Goal: Task Accomplishment & Management: Complete application form

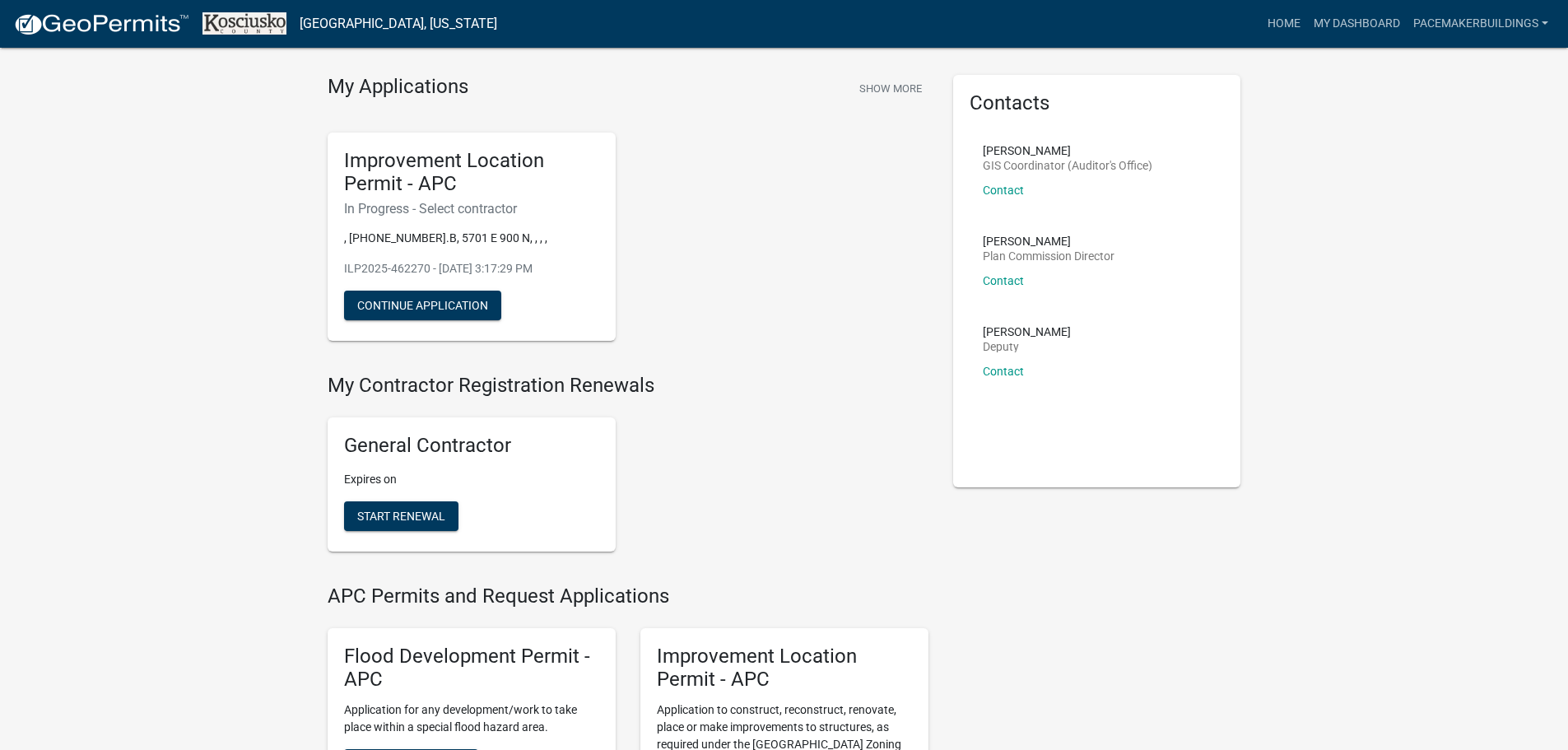
scroll to position [164, 0]
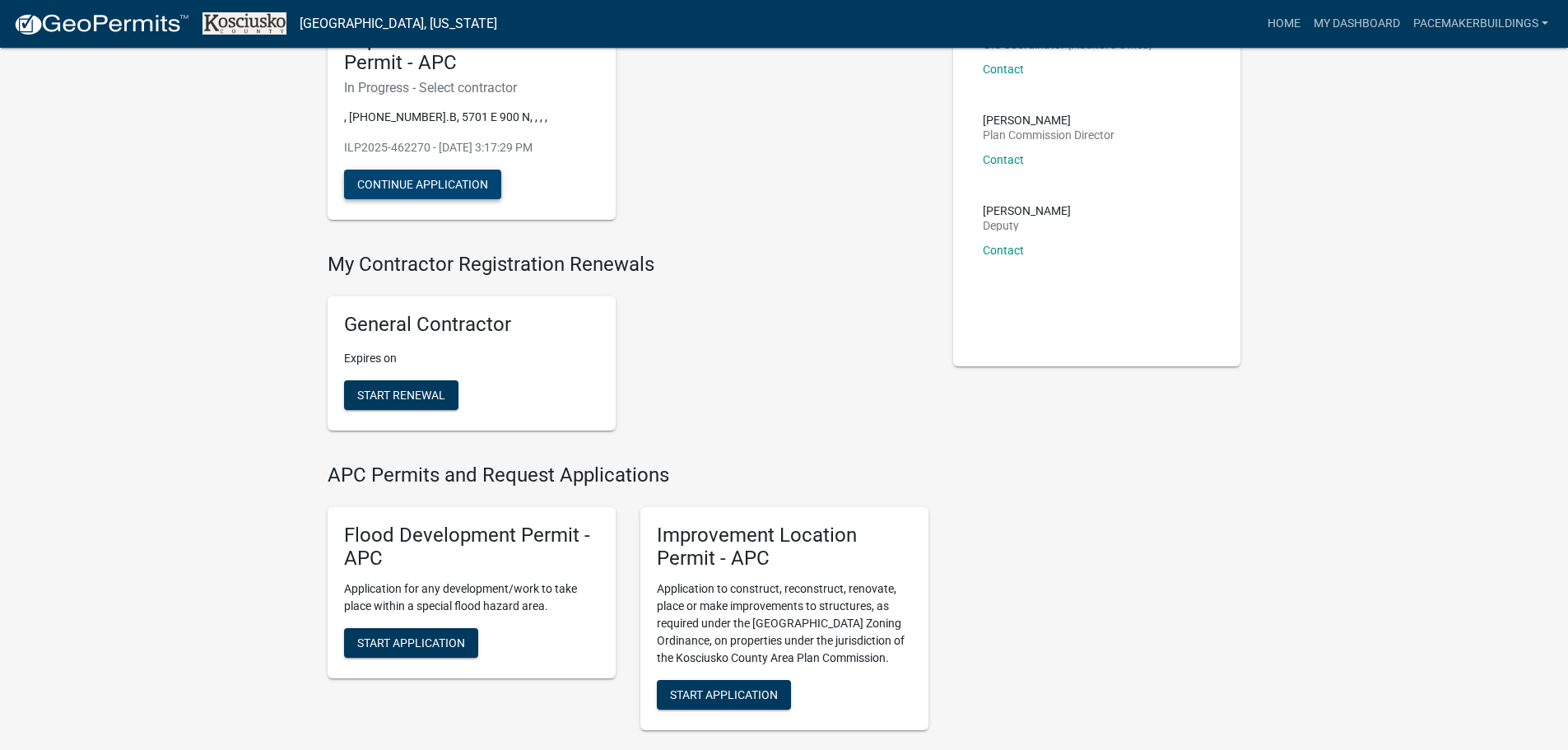
click at [411, 184] on button "Continue Application" at bounding box center [423, 184] width 157 height 29
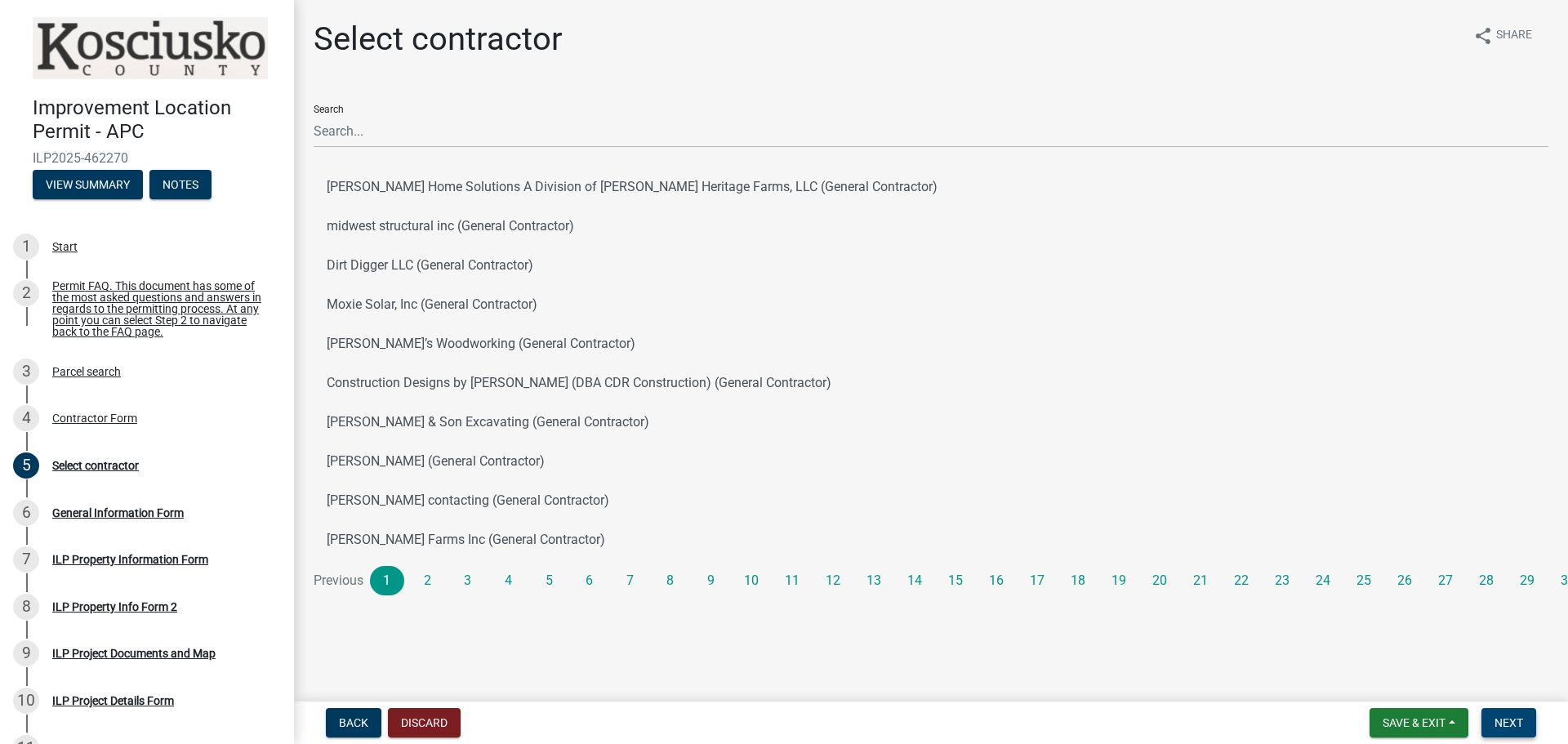
click at [1516, 724] on span "Next" at bounding box center [1509, 722] width 28 height 13
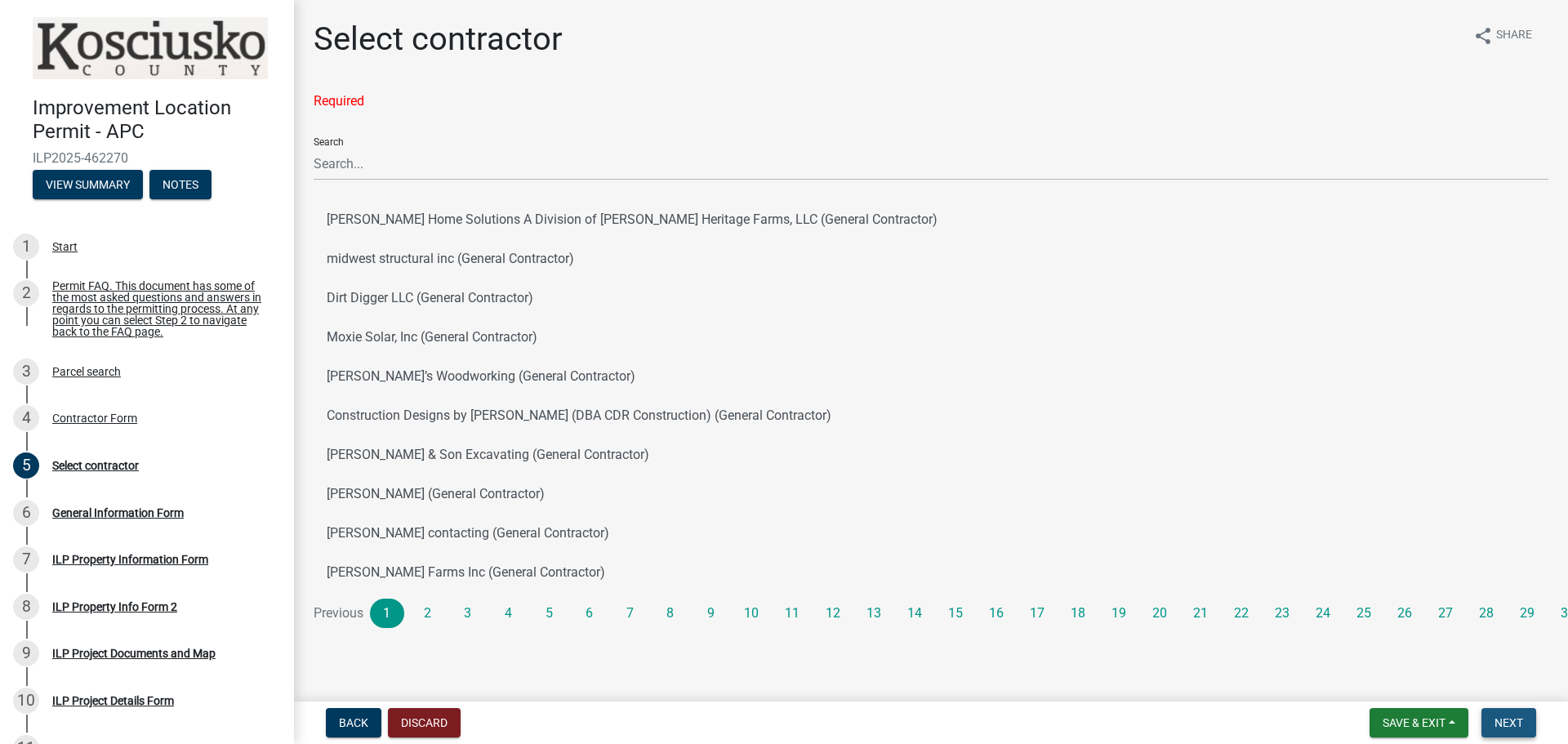
click at [1516, 724] on span "Next" at bounding box center [1509, 722] width 28 height 13
click at [1513, 725] on span "Next" at bounding box center [1509, 722] width 28 height 13
click at [67, 468] on div "Select contractor" at bounding box center [96, 465] width 87 height 12
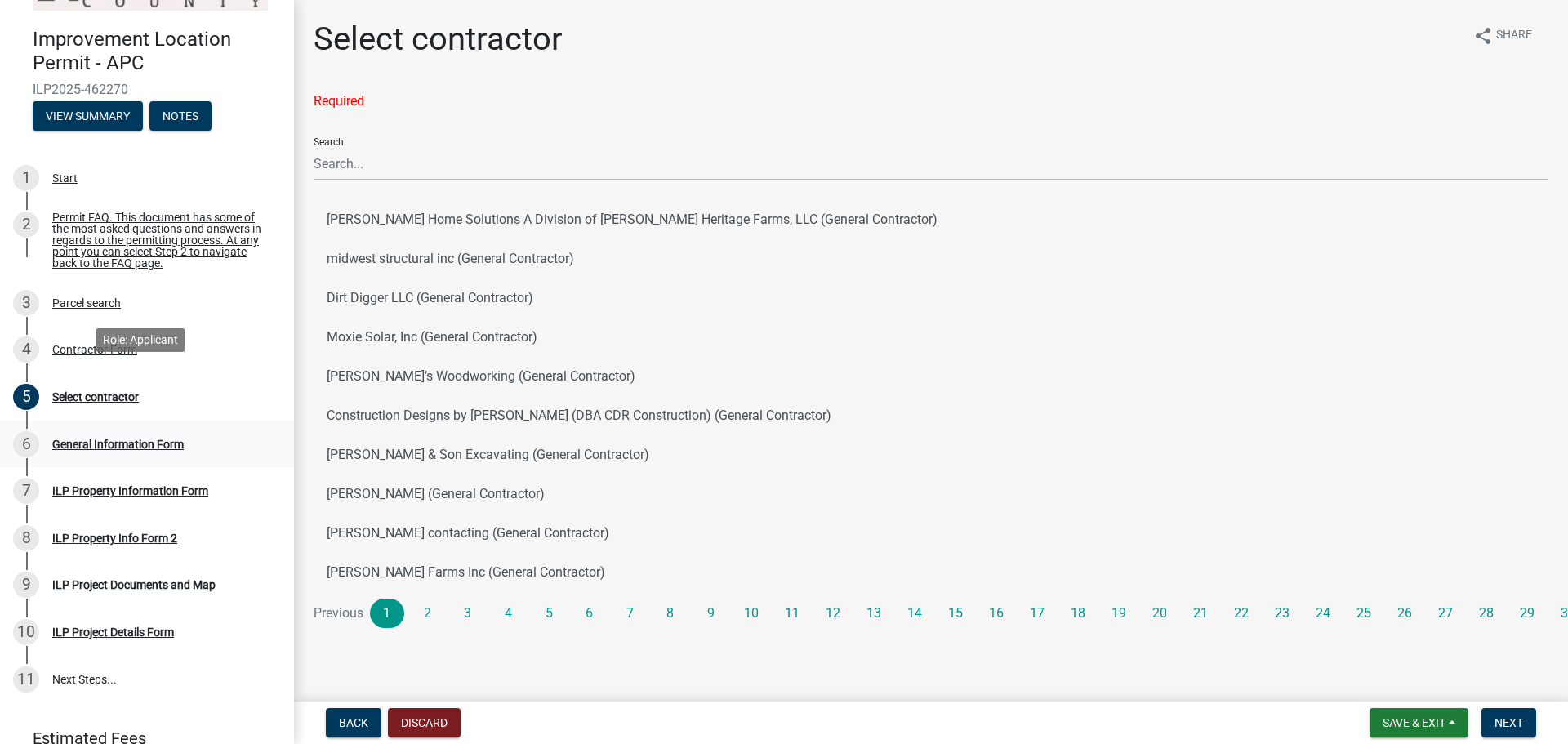
scroll to position [150, 0]
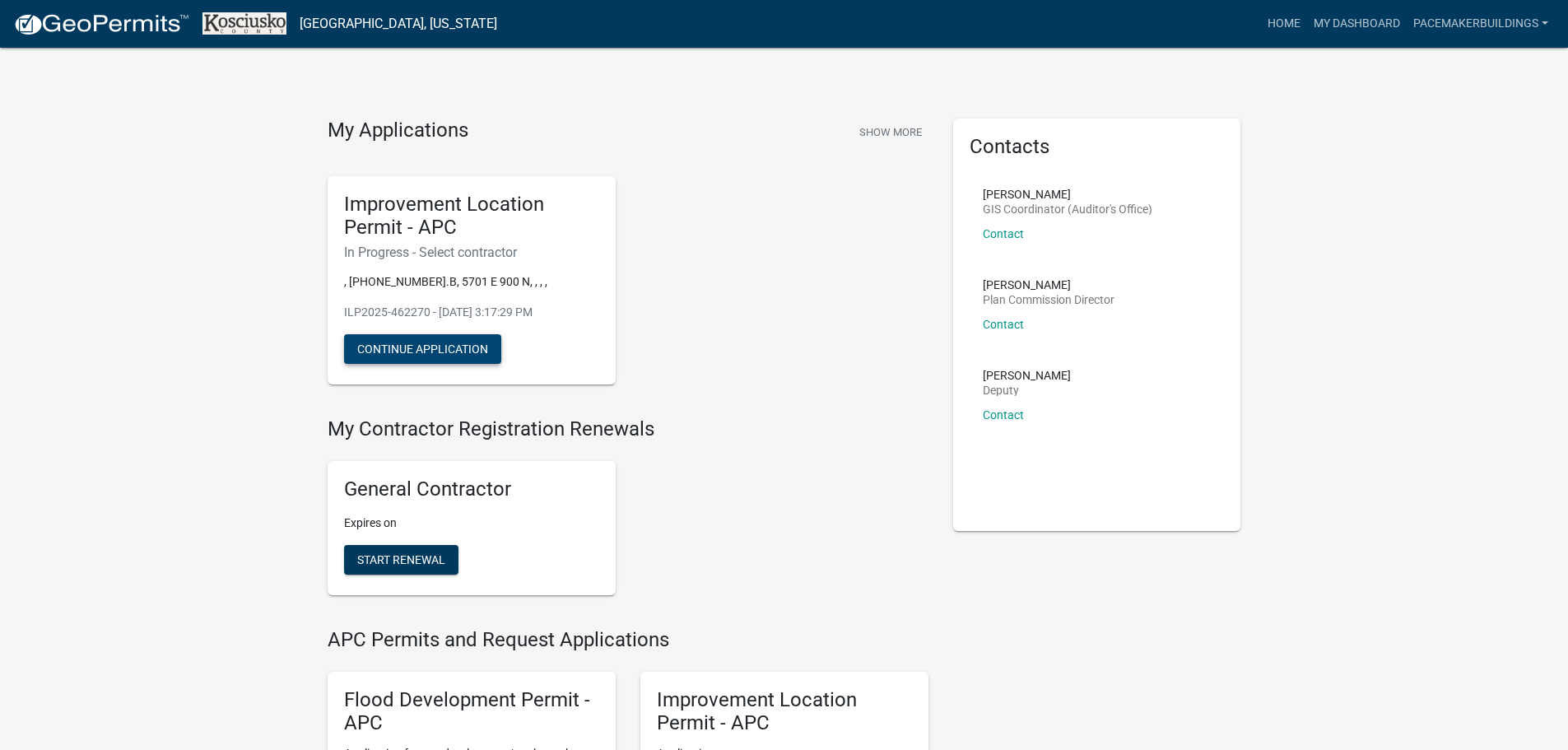
click at [410, 339] on button "Continue Application" at bounding box center [423, 349] width 157 height 29
click at [427, 349] on button "Continue Application" at bounding box center [423, 349] width 157 height 29
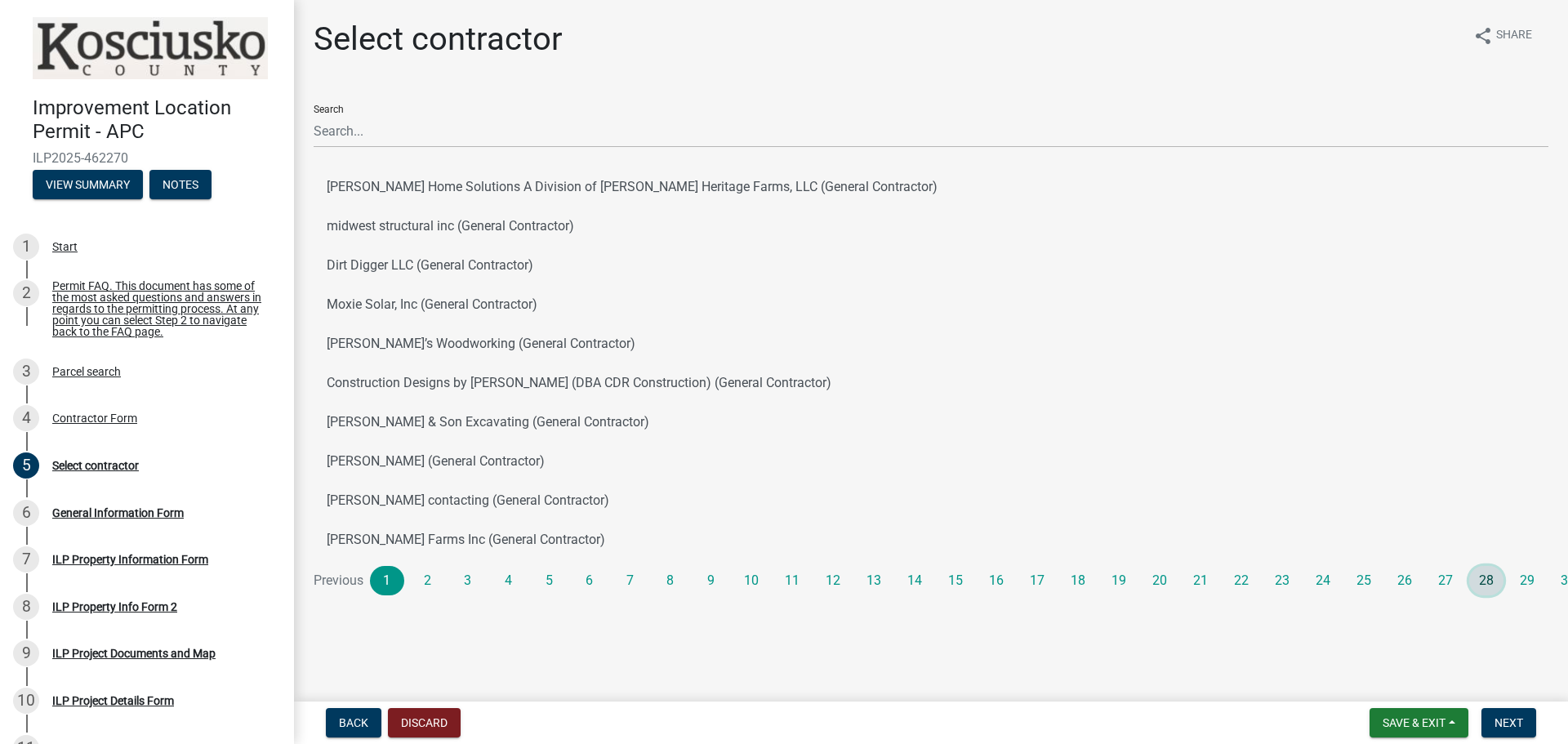
click at [1496, 580] on link "28" at bounding box center [1486, 580] width 35 height 29
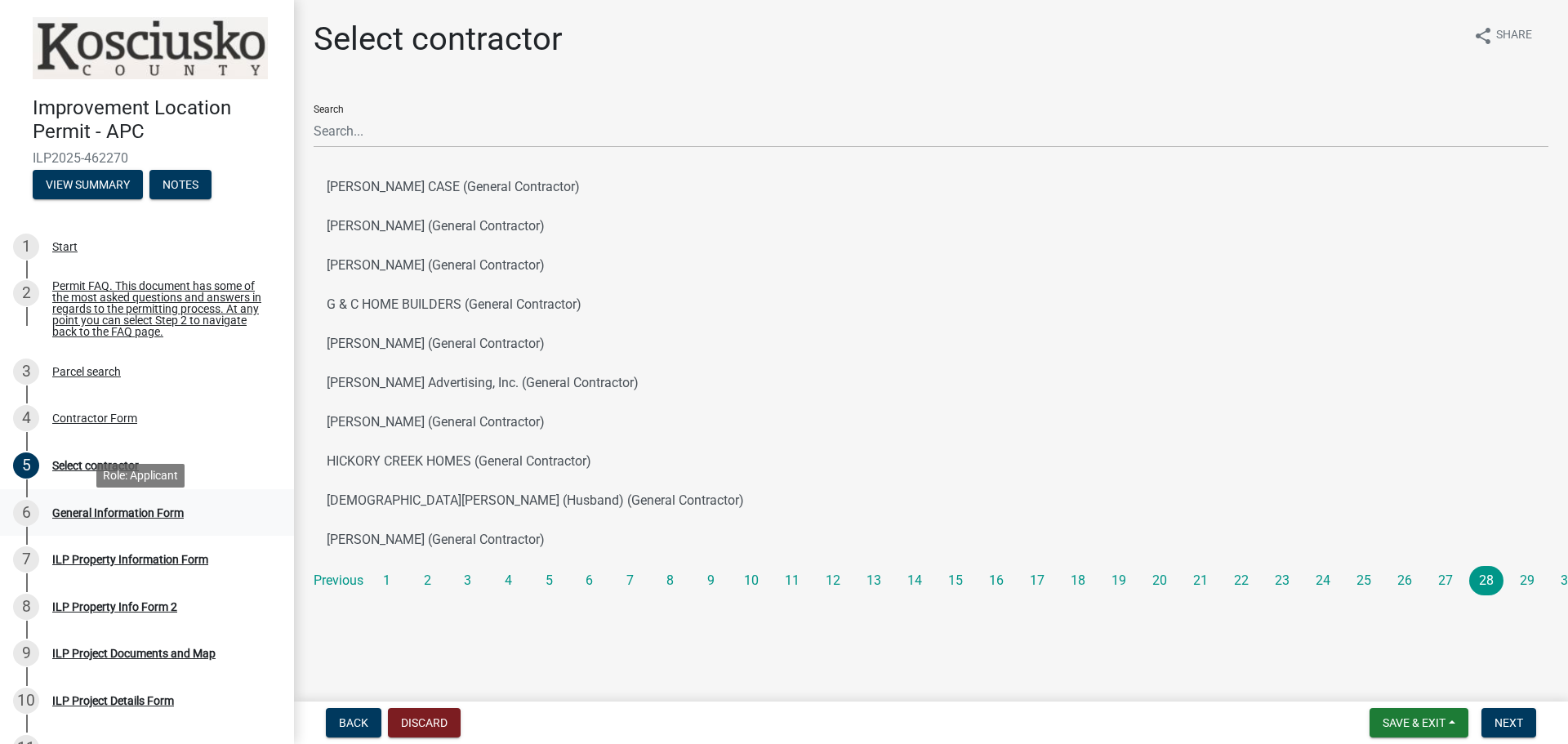
click at [71, 519] on div "General Information Form" at bounding box center [118, 513] width 131 height 12
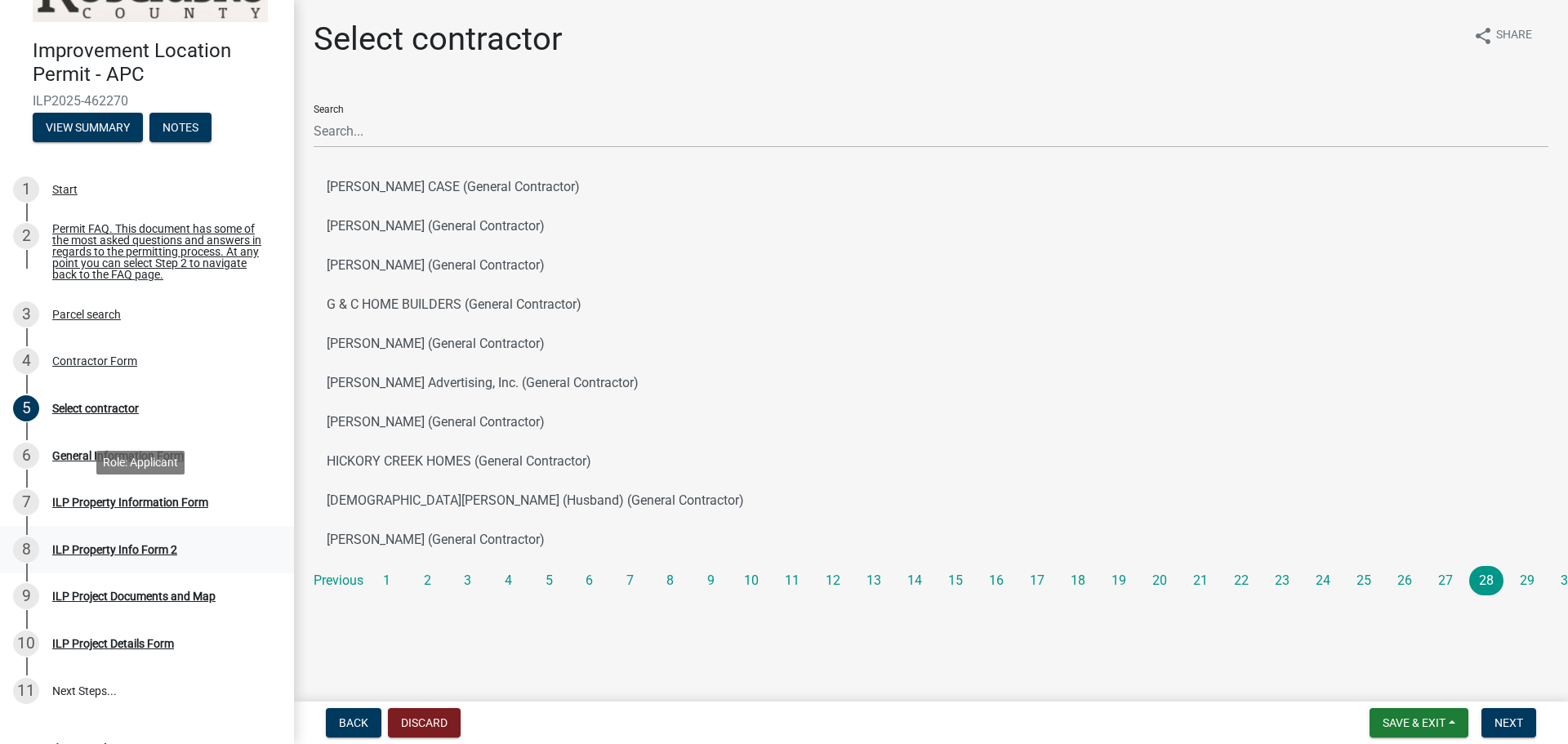
scroll to position [150, 0]
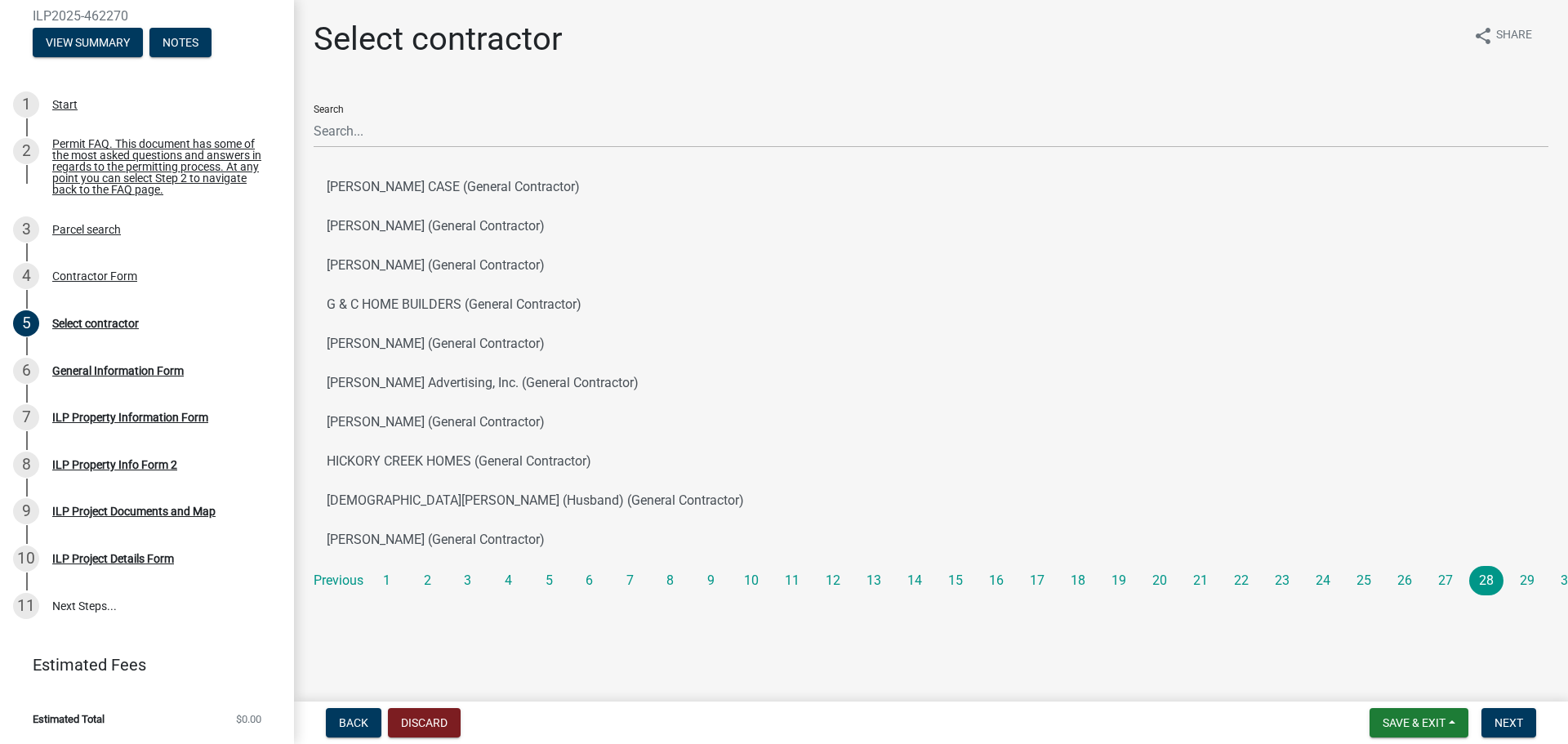
click at [101, 670] on link "Estimated Fees" at bounding box center [140, 664] width 255 height 33
click at [90, 601] on link "11 Next Steps..." at bounding box center [146, 605] width 294 height 47
click at [95, 560] on div "ILP Project Details Form" at bounding box center [113, 558] width 122 height 12
